Goal: Information Seeking & Learning: Learn about a topic

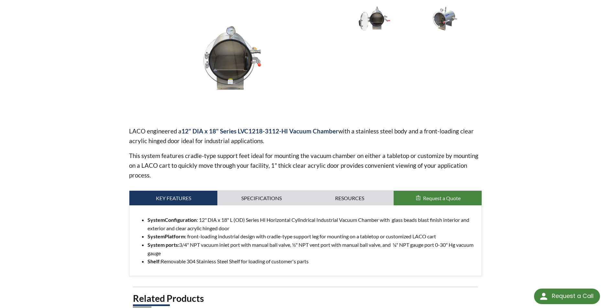
scroll to position [129, 0]
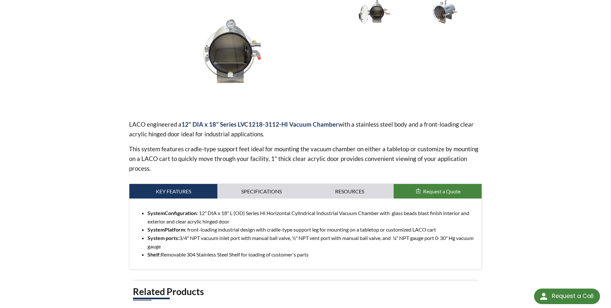
click at [496, 237] on div "Custom Solution | 12" X 18" Horizontal Vacuum Chamber with Removable Shelf Part…" at bounding box center [306, 171] width 414 height 475
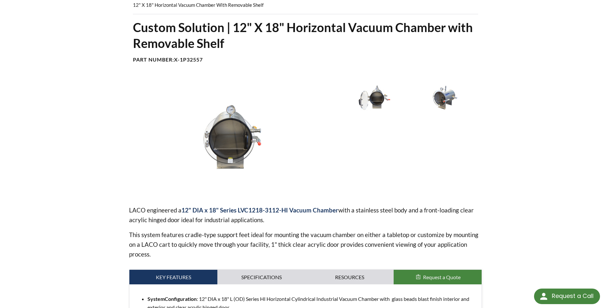
scroll to position [32, 0]
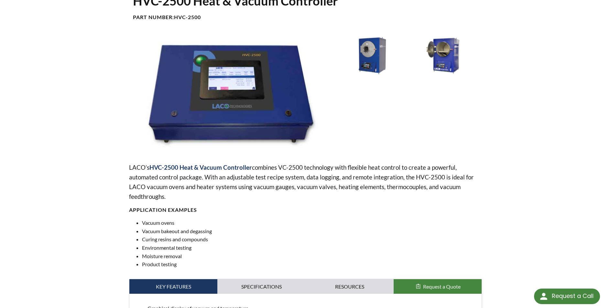
scroll to position [65, 0]
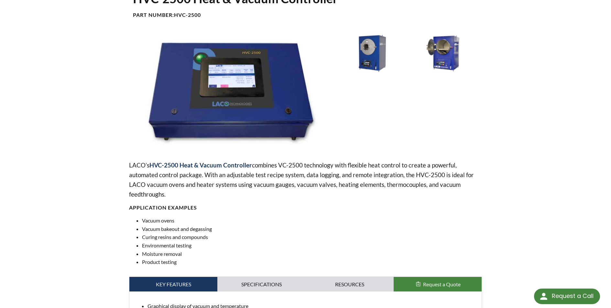
click at [422, 185] on p "LACO’s HVC-2500 Heat & Vacuum Controller combines VC-2500 technology with flexi…" at bounding box center [305, 179] width 353 height 39
click at [399, 187] on p "LACO’s HVC-2500 Heat & Vacuum Controller combines VC-2500 technology with flexi…" at bounding box center [305, 179] width 353 height 39
click at [400, 185] on p "LACO’s HVC-2500 Heat & Vacuum Controller combines VC-2500 technology with flexi…" at bounding box center [305, 179] width 353 height 39
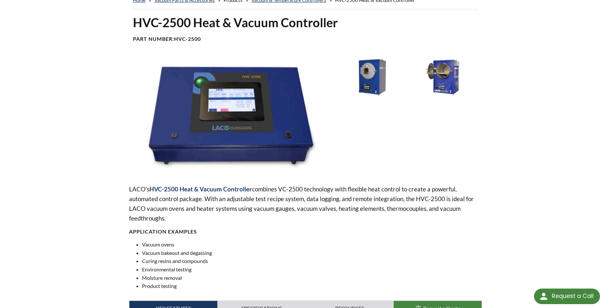
scroll to position [0, 0]
